Goal: Task Accomplishment & Management: Complete application form

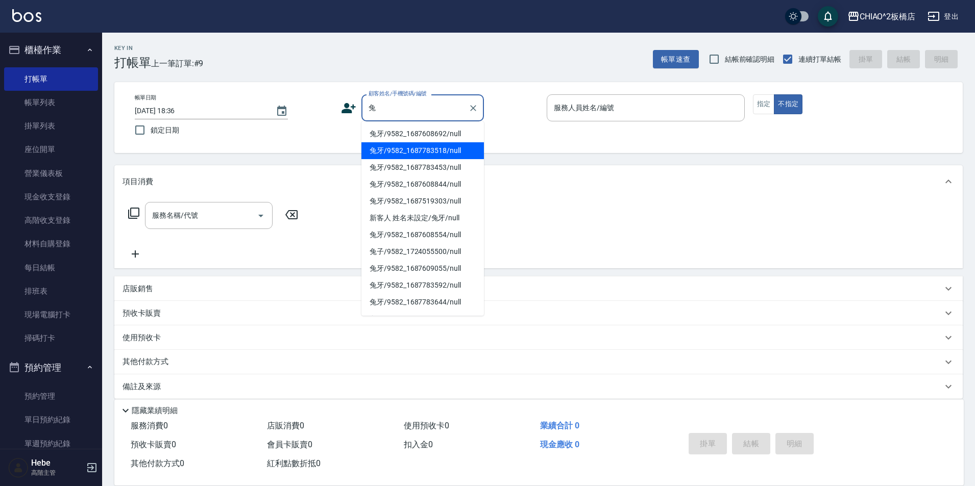
click at [434, 149] on li "兔牙/9582_1687783518/null" at bounding box center [422, 150] width 123 height 17
type input "兔牙/9582_1687783518/null"
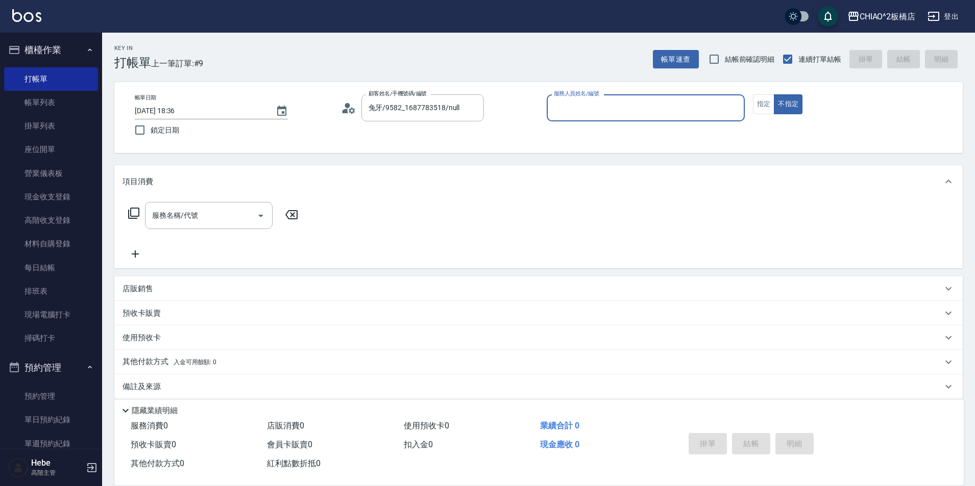
click at [590, 128] on p at bounding box center [646, 126] width 198 height 11
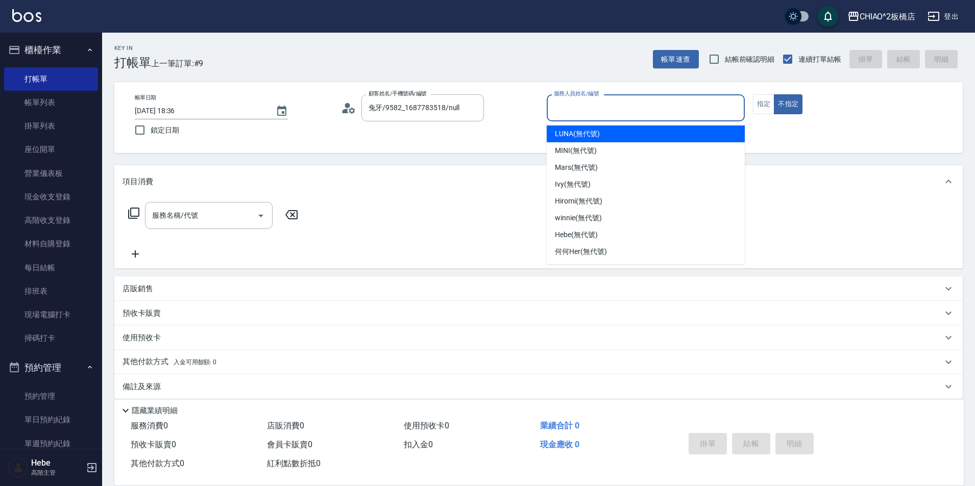
click at [583, 106] on input "服務人員姓名/編號" at bounding box center [645, 108] width 189 height 18
click at [587, 135] on span "LUNA (無代號)" at bounding box center [577, 134] width 45 height 11
type input "LUNA(無代號)"
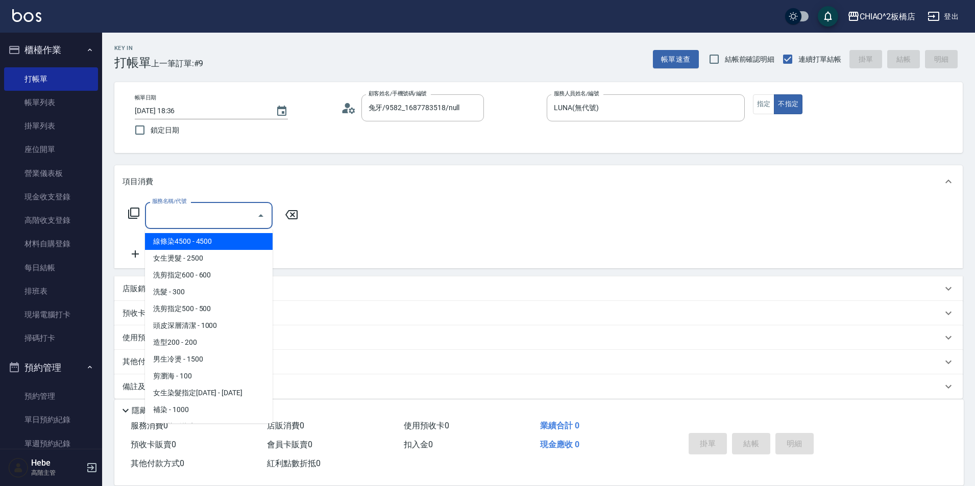
click at [230, 222] on input "服務名稱/代號" at bounding box center [201, 216] width 103 height 18
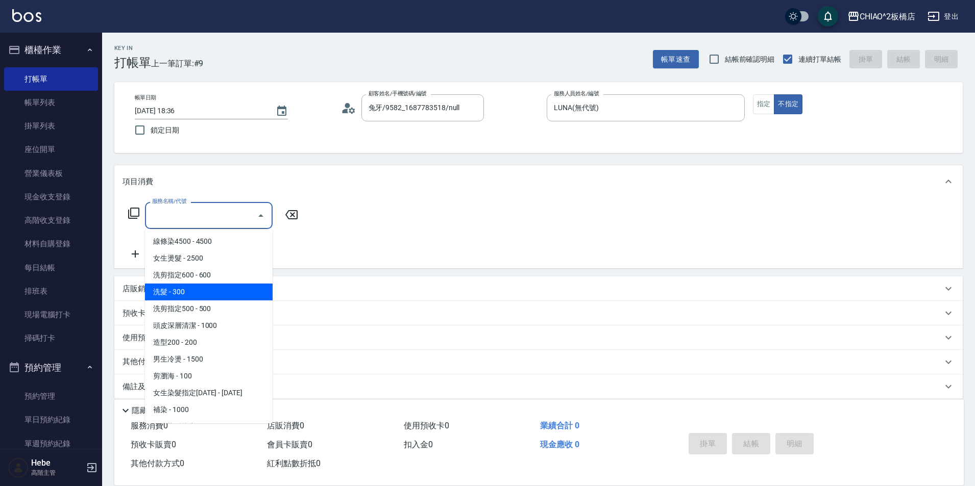
drag, startPoint x: 199, startPoint y: 290, endPoint x: 120, endPoint y: 266, distance: 82.2
click at [196, 290] on span "洗髮 - 300" at bounding box center [209, 292] width 128 height 17
type input "洗髮(96679)"
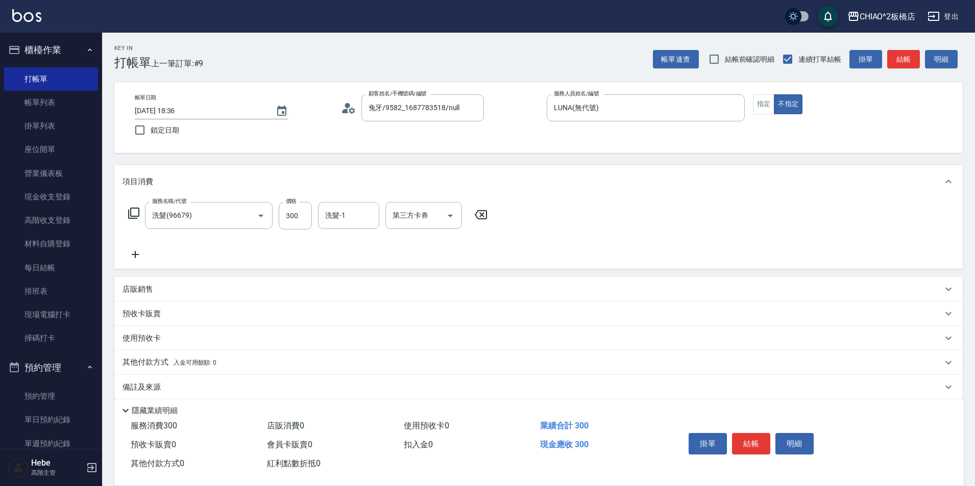
click at [133, 254] on icon at bounding box center [136, 255] width 26 height 12
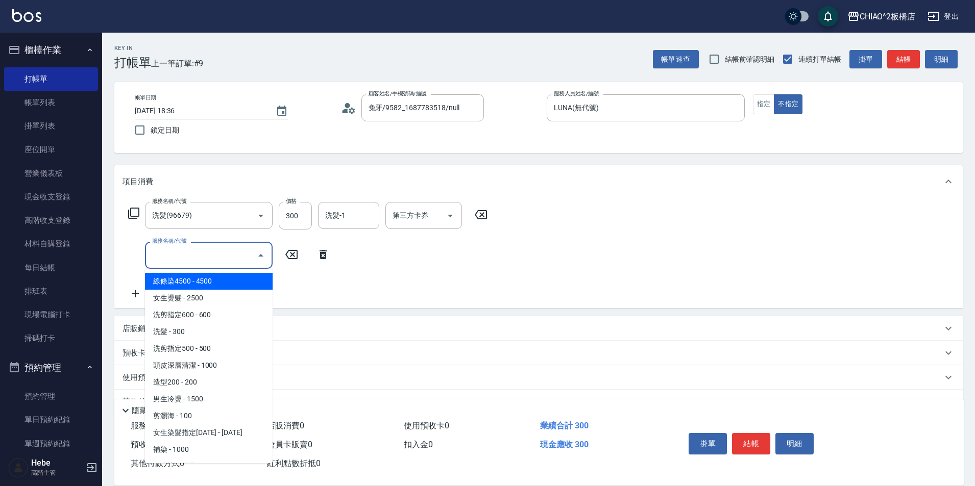
click at [159, 255] on input "服務名稱/代號" at bounding box center [201, 256] width 103 height 18
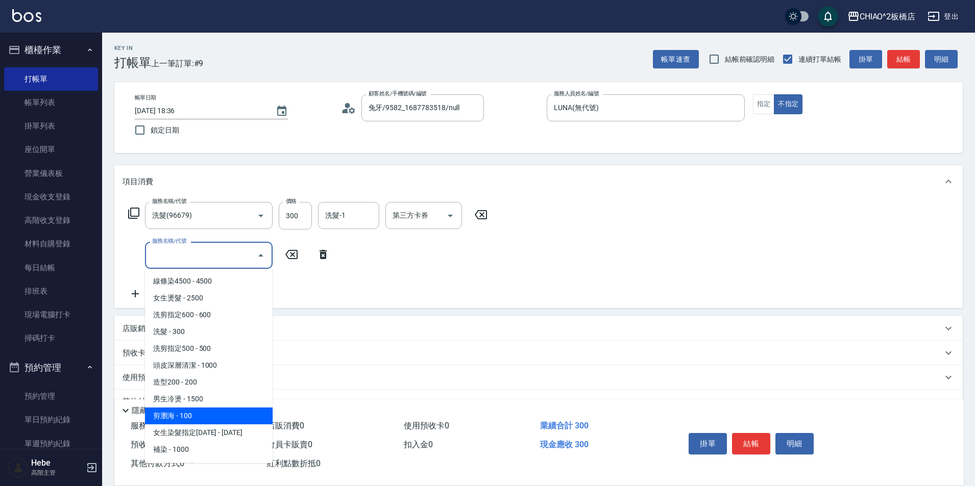
click at [208, 418] on span "剪瀏海 - 100" at bounding box center [209, 416] width 128 height 17
type input "剪瀏海(96690)"
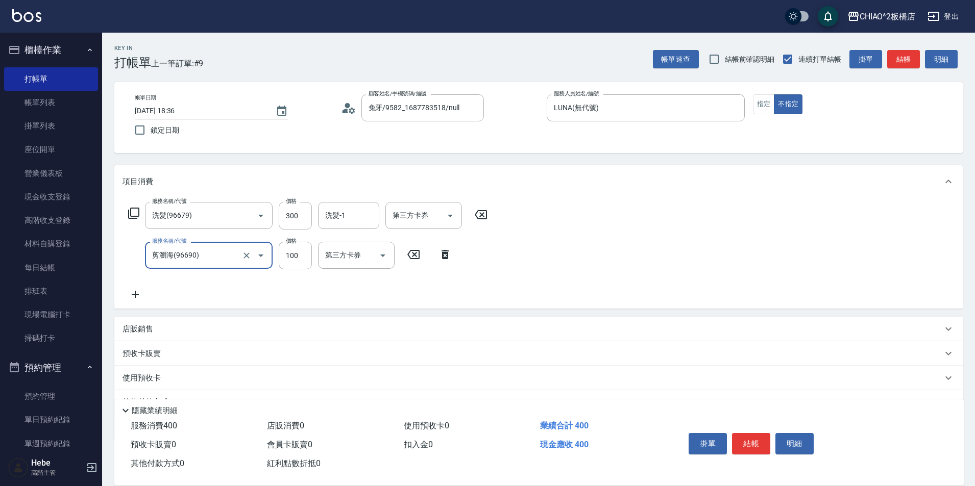
click at [741, 433] on button "結帳" at bounding box center [751, 443] width 38 height 21
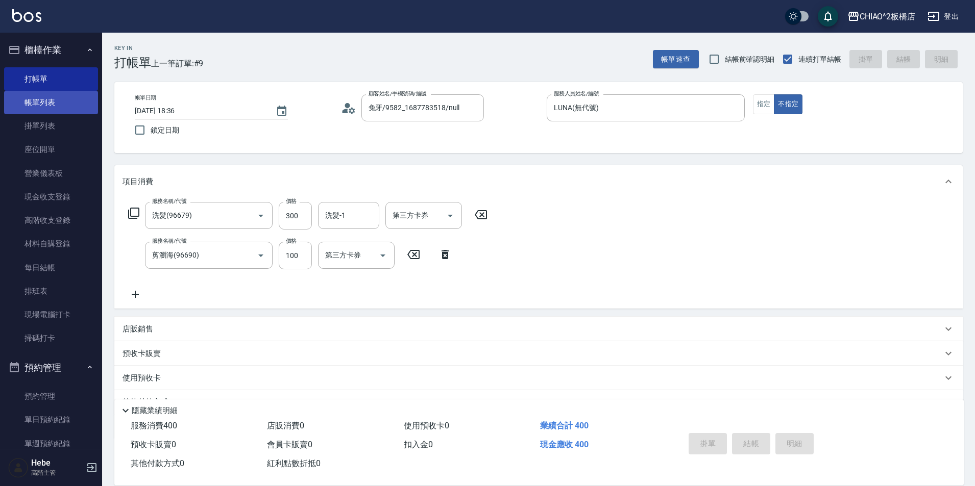
type input "[DATE] 19:08"
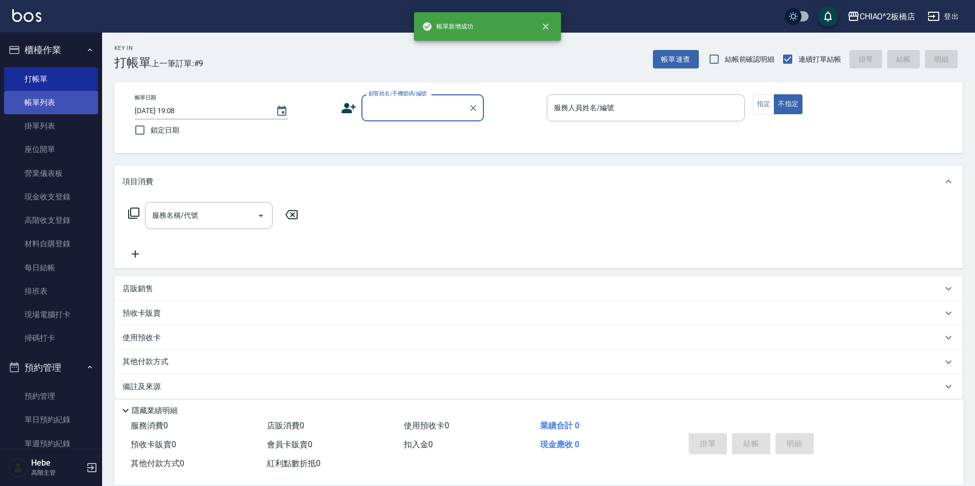
click at [45, 96] on link "帳單列表" at bounding box center [51, 102] width 94 height 23
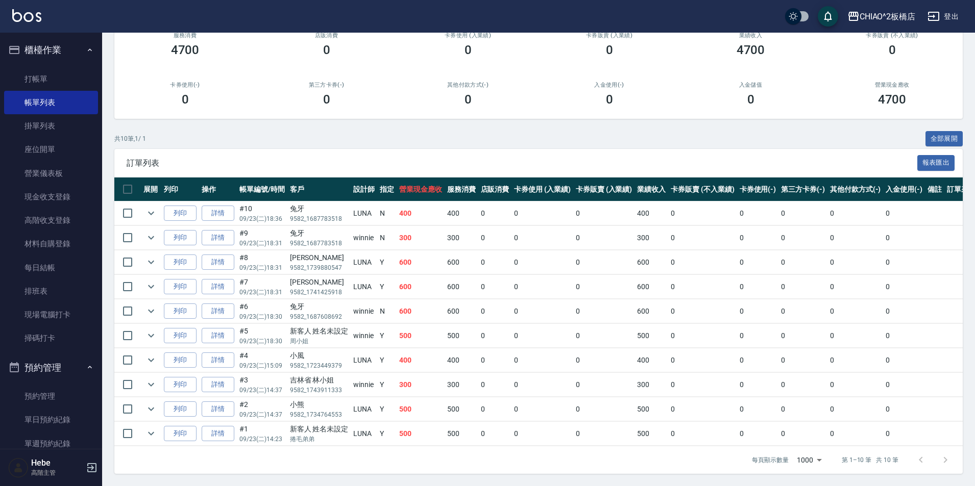
scroll to position [113, 0]
